Goal: Navigation & Orientation: Find specific page/section

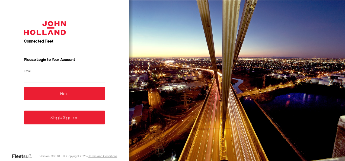
click at [64, 120] on link "Single Sign-on" at bounding box center [64, 118] width 81 height 14
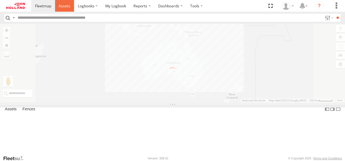
click at [62, 6] on span at bounding box center [65, 5] width 12 height 5
